Goal: Task Accomplishment & Management: Use online tool/utility

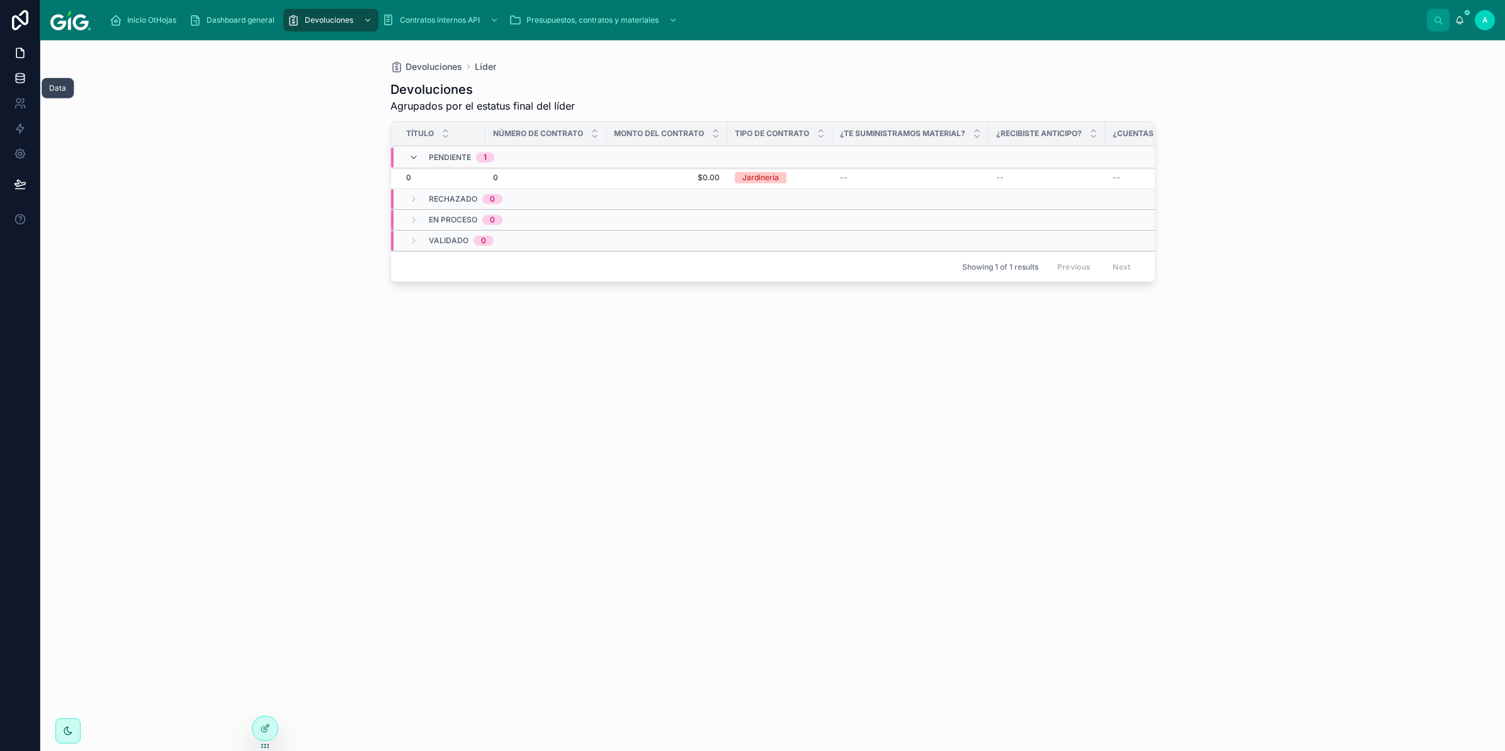
click at [18, 74] on icon at bounding box center [20, 78] width 13 height 13
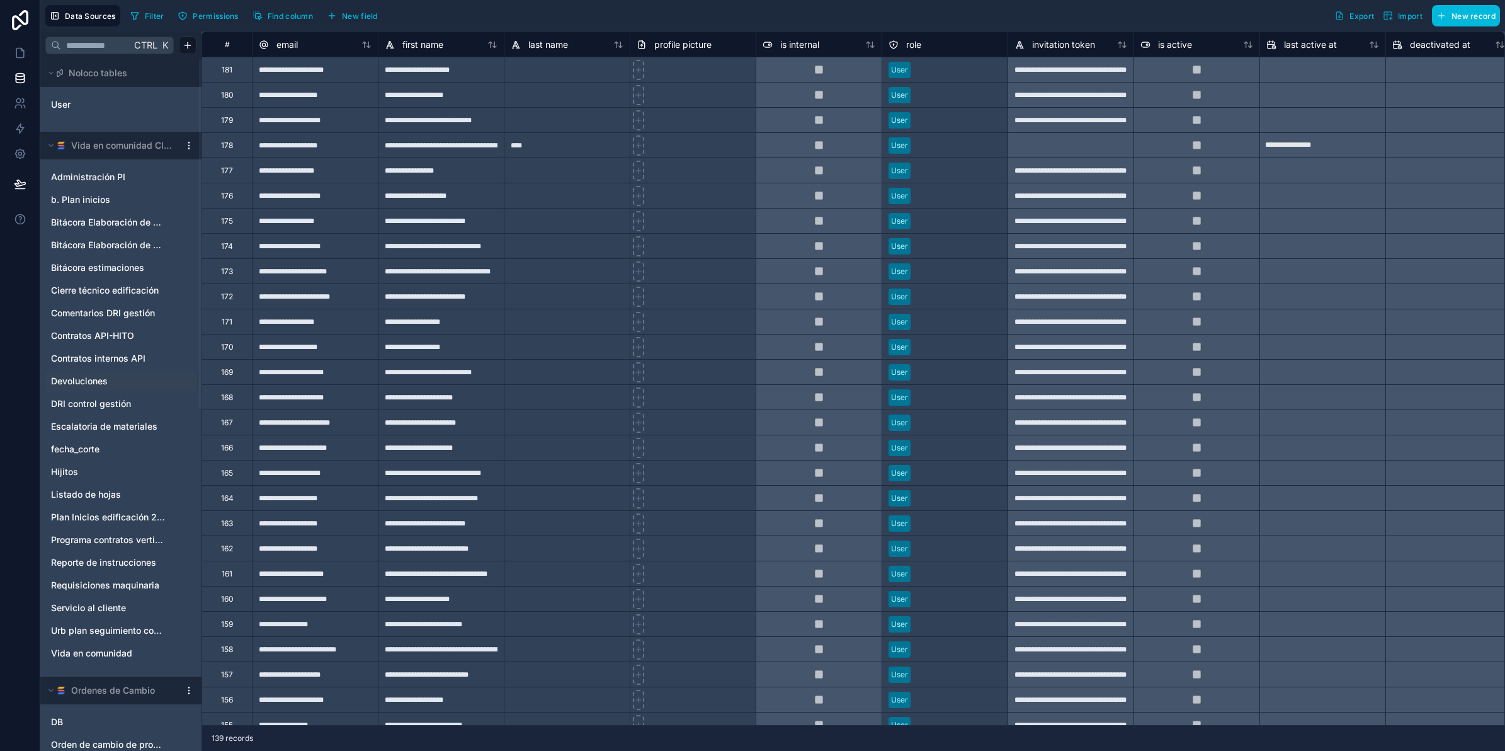
click at [123, 375] on link "Devoluciones" at bounding box center [108, 381] width 115 height 13
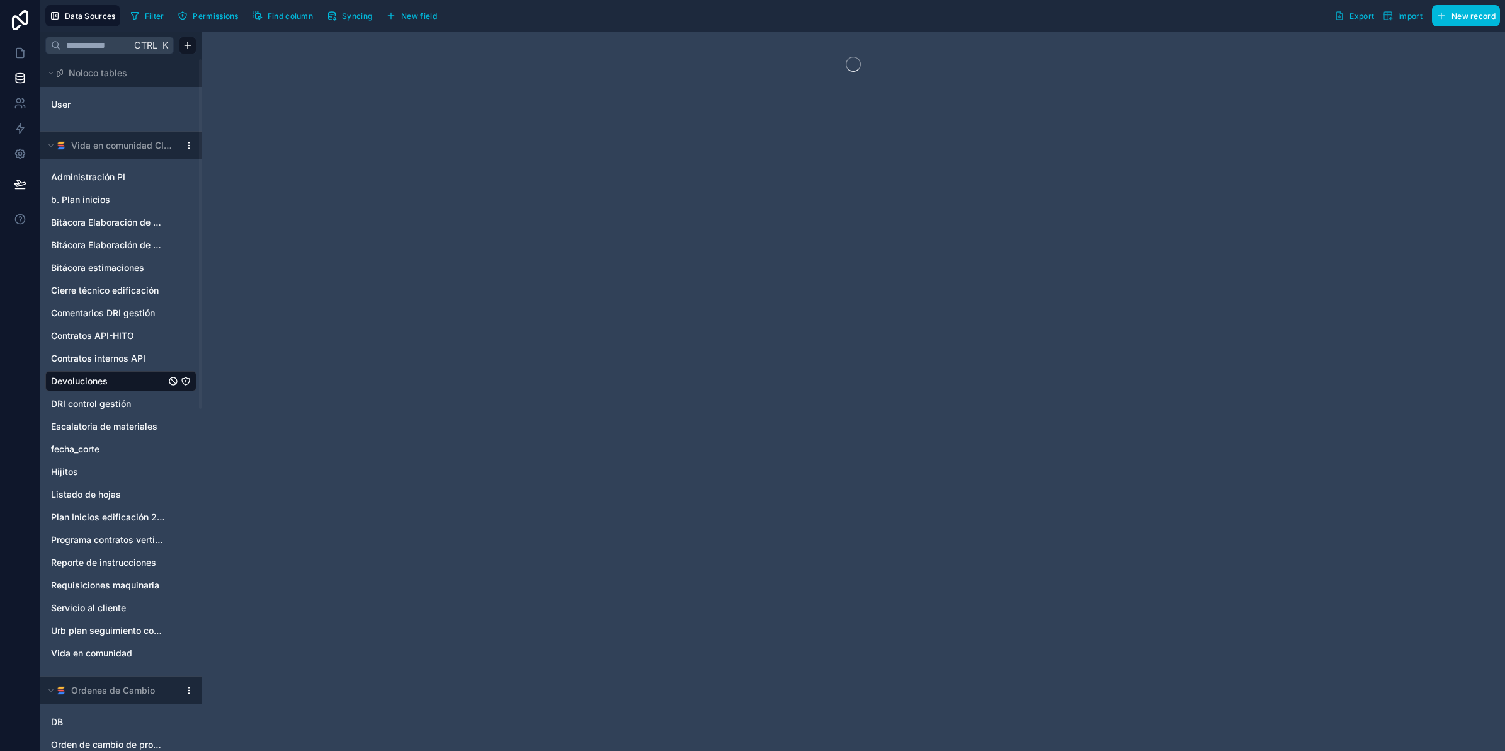
click at [190, 142] on html "Data Sources Filter Permissions Find column Syncing New field Export Import New…" at bounding box center [752, 422] width 1505 height 845
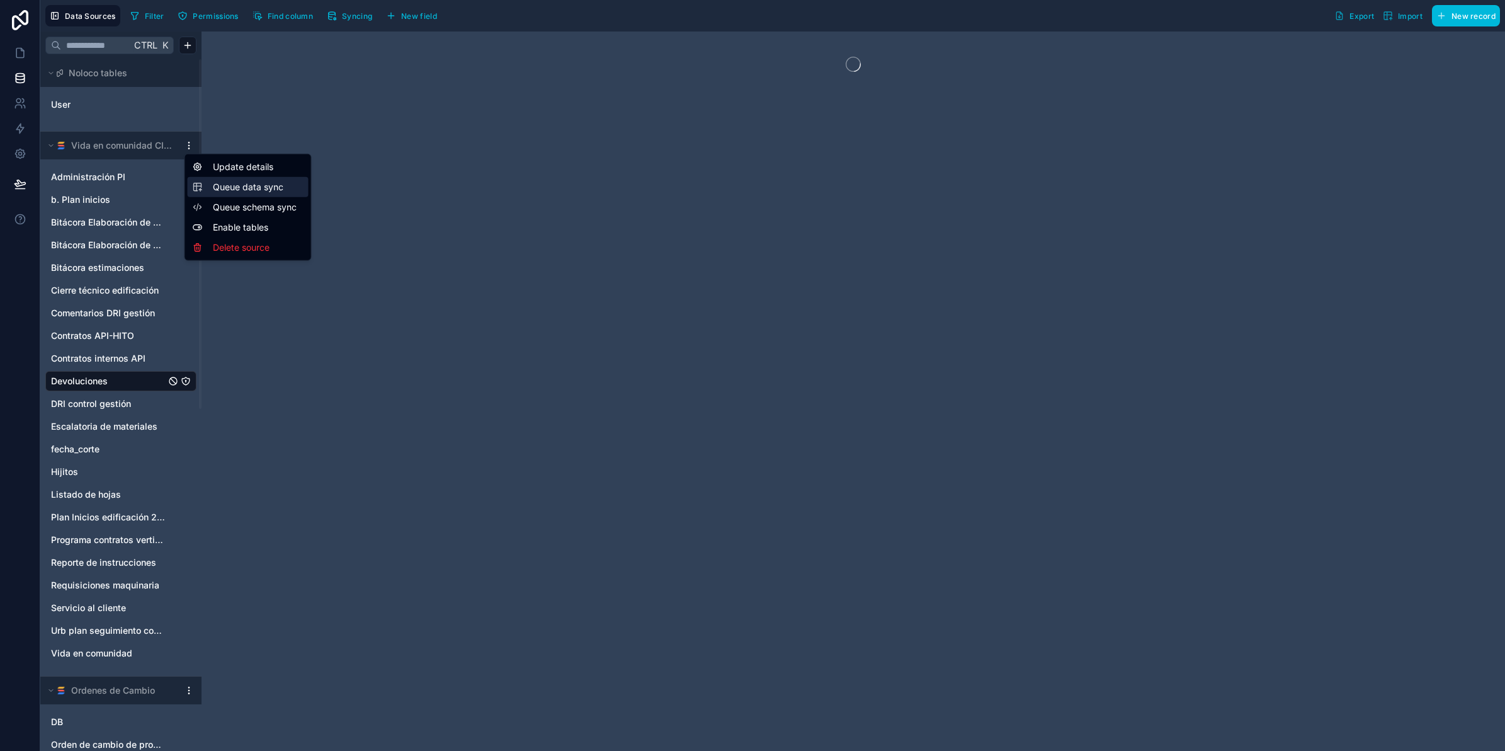
click at [222, 184] on span "Queue data sync" at bounding box center [258, 187] width 91 height 13
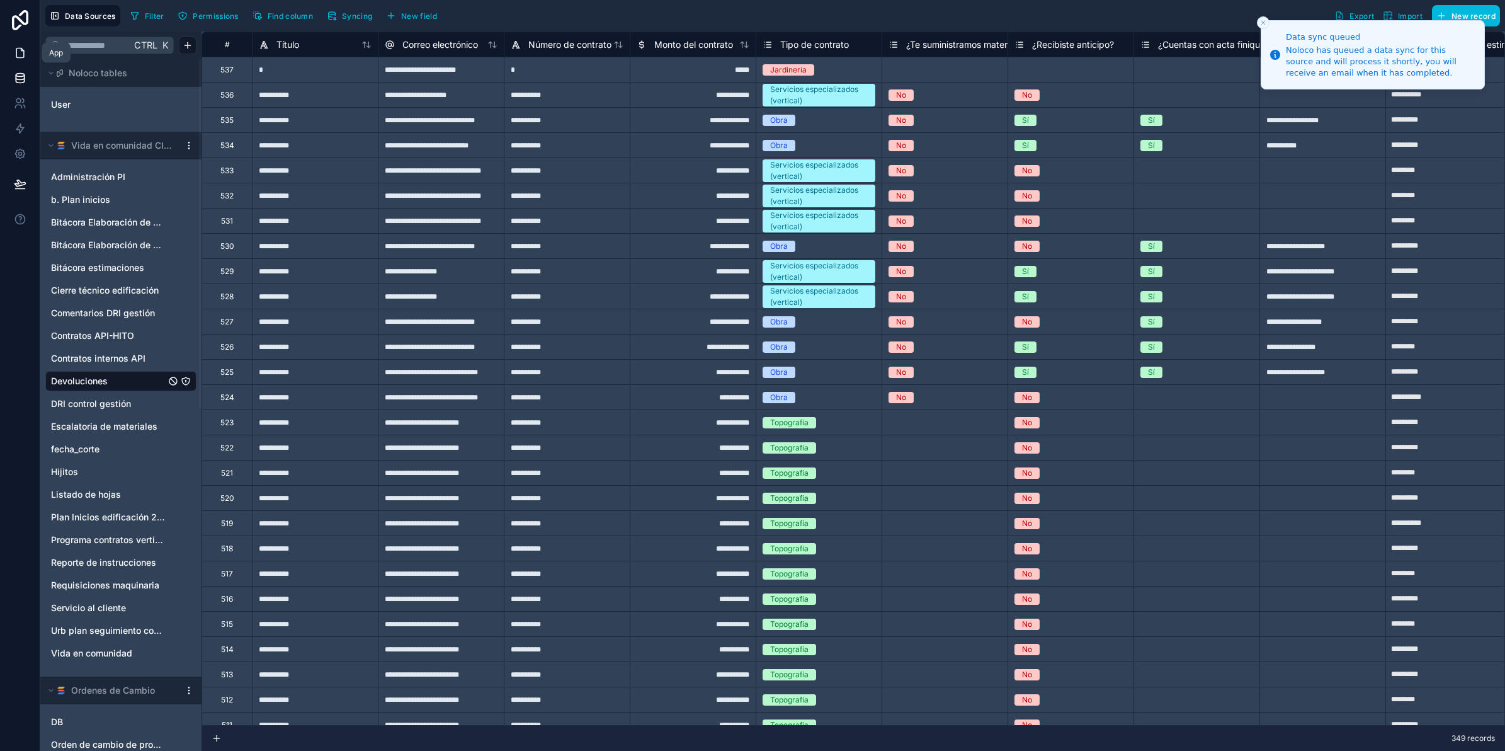
click at [16, 55] on icon at bounding box center [20, 52] width 8 height 9
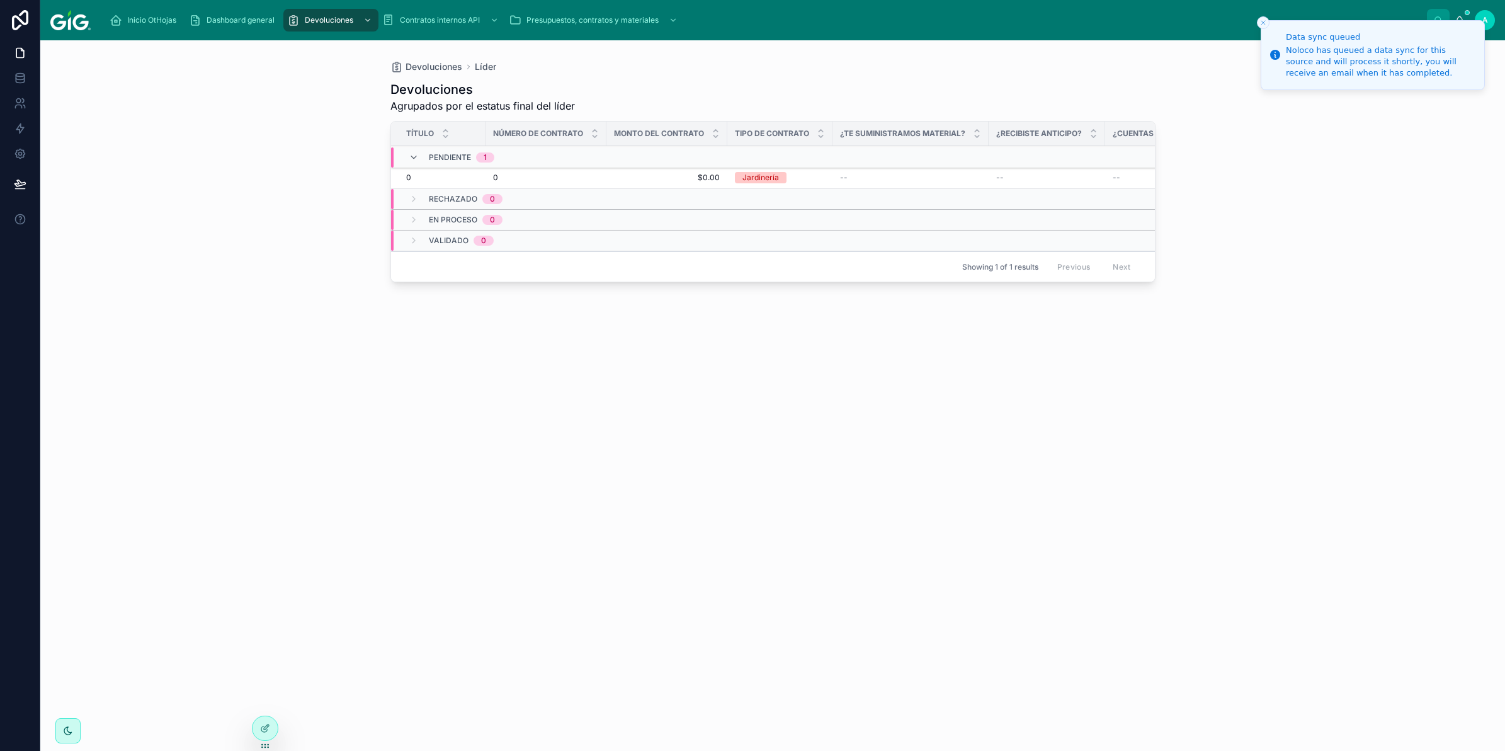
click at [1263, 23] on line "Close toast" at bounding box center [1263, 23] width 4 height 4
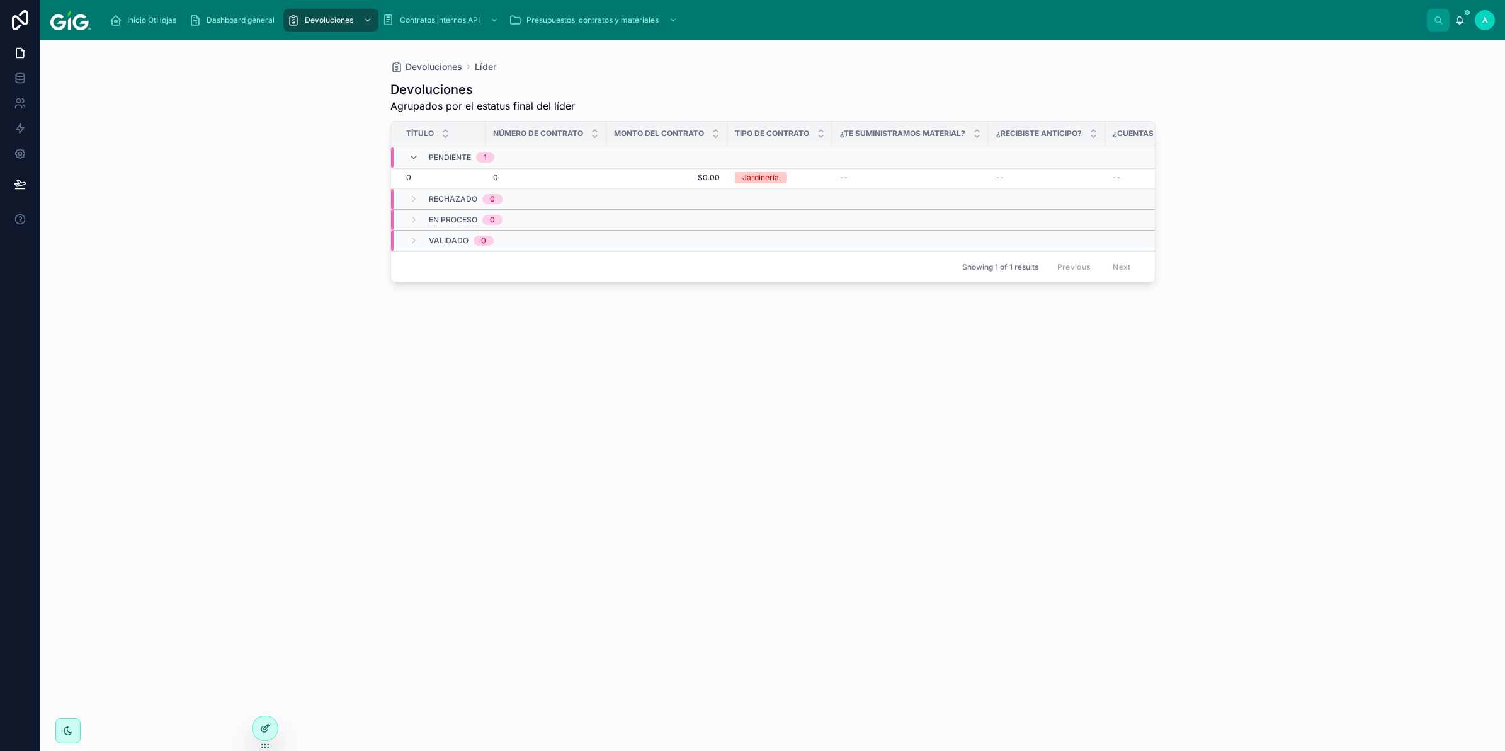
click at [265, 730] on icon at bounding box center [265, 728] width 10 height 10
